Goal: Transaction & Acquisition: Book appointment/travel/reservation

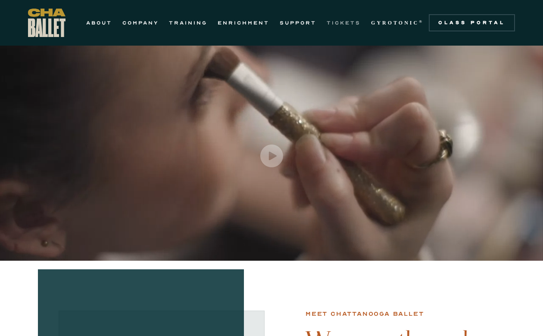
click at [344, 22] on link "TICKETS" at bounding box center [343, 23] width 34 height 10
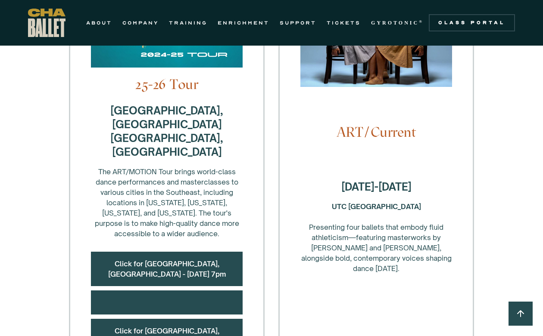
scroll to position [315, 0]
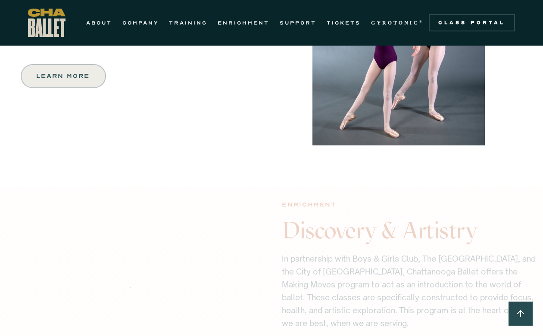
scroll to position [1002, 0]
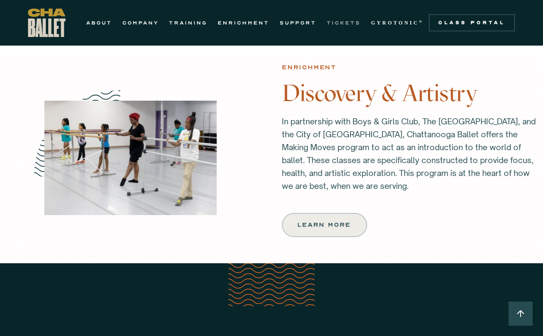
click at [348, 22] on link "TICKETS" at bounding box center [343, 23] width 34 height 10
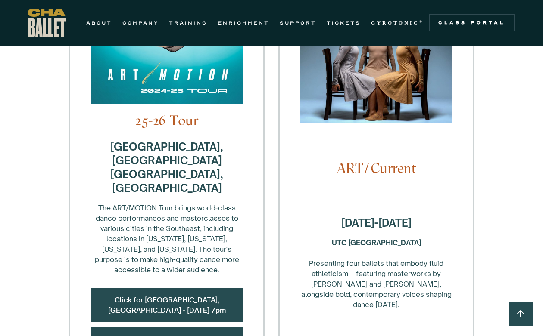
scroll to position [279, 0]
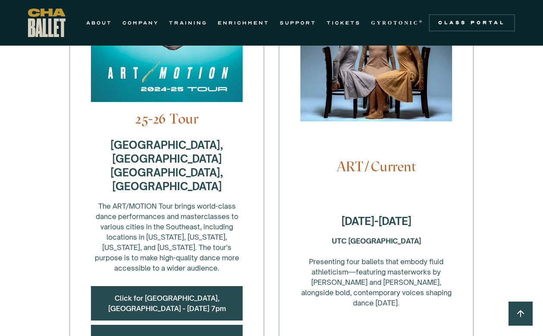
click at [367, 159] on h4 "ART/Current" at bounding box center [376, 167] width 152 height 16
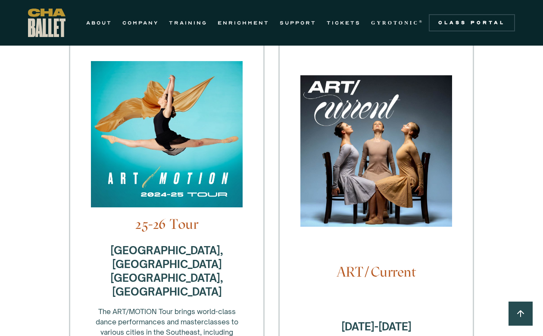
scroll to position [173, 0]
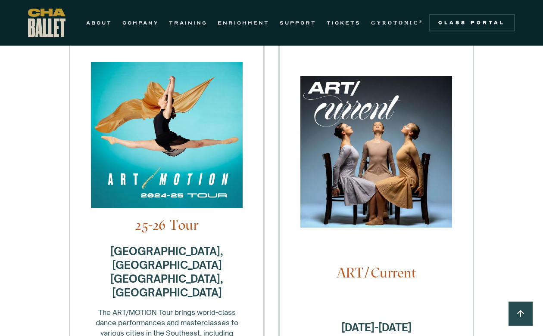
drag, startPoint x: 299, startPoint y: 71, endPoint x: 413, endPoint y: 149, distance: 138.0
click at [441, 153] on div "ART/Current [DATE]-[DATE] UTC Fine Arts Center ‍ Presenting four ballets that e…" at bounding box center [376, 292] width 196 height 505
